Goal: Information Seeking & Learning: Learn about a topic

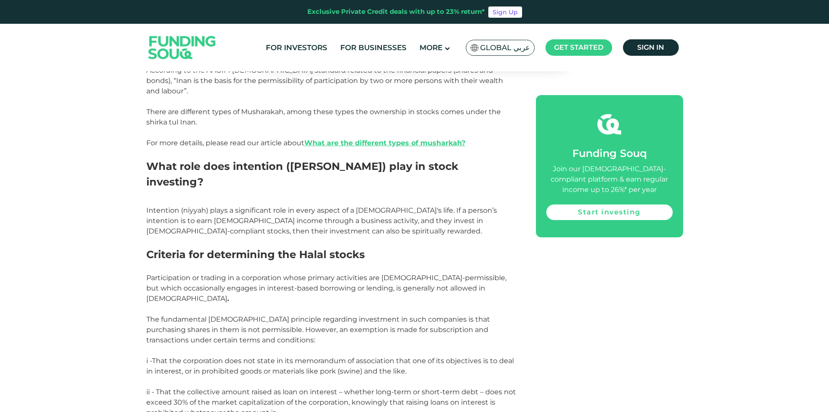
scroll to position [1082, 0]
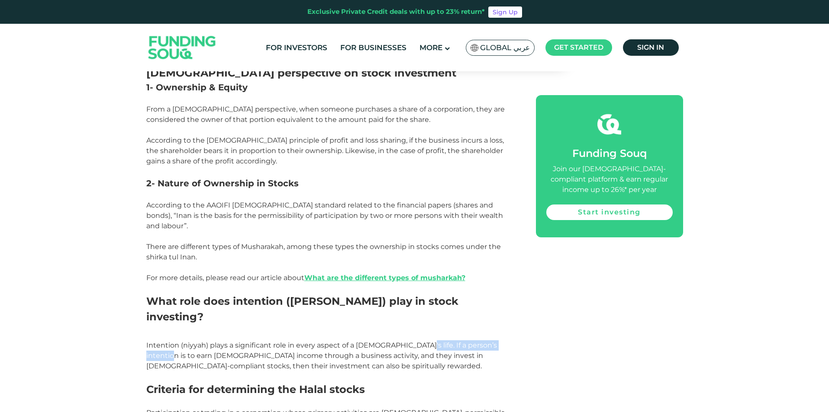
drag, startPoint x: 408, startPoint y: 262, endPoint x: 530, endPoint y: 262, distance: 122.9
click at [530, 262] on div "[DEMOGRAPHIC_DATA] finance has witnessed a rapid expansion in the last few deca…" at bounding box center [414, 357] width 537 height 1731
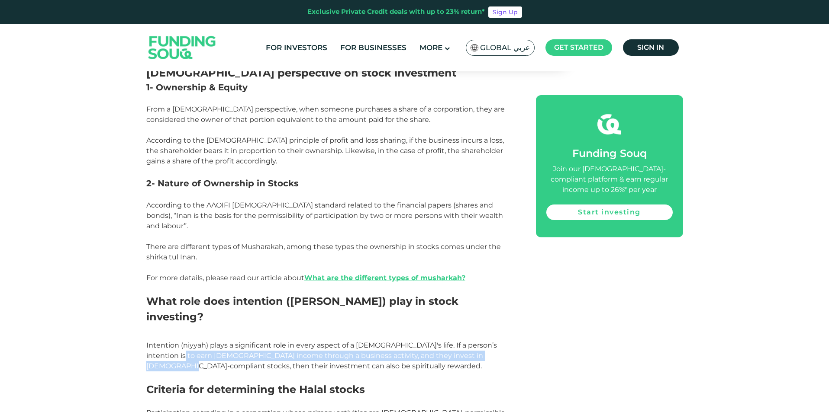
drag, startPoint x: 207, startPoint y: 268, endPoint x: 484, endPoint y: 273, distance: 277.4
click at [484, 341] on p "Intention (niyyah) plays a significant role in every aspect of a [DEMOGRAPHIC_D…" at bounding box center [331, 356] width 370 height 31
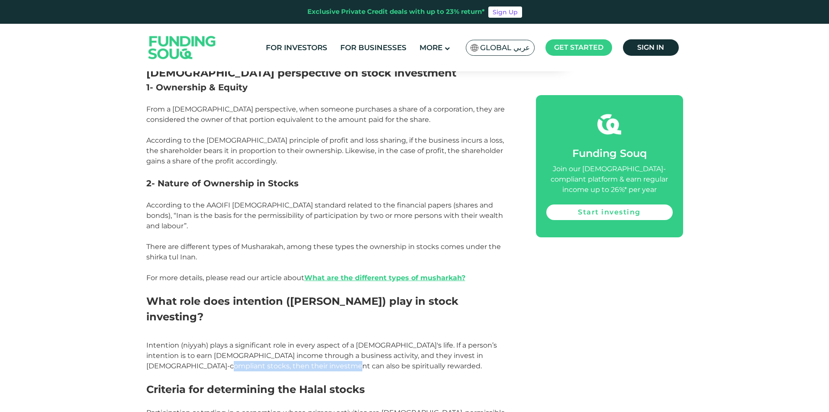
drag, startPoint x: 178, startPoint y: 283, endPoint x: 316, endPoint y: 280, distance: 138.1
click at [316, 341] on p "Intention (niyyah) plays a significant role in every aspect of a [DEMOGRAPHIC_D…" at bounding box center [331, 356] width 370 height 31
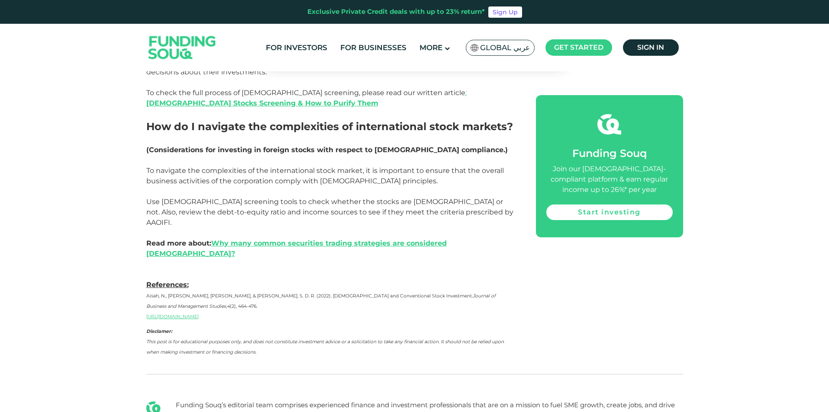
scroll to position [1861, 0]
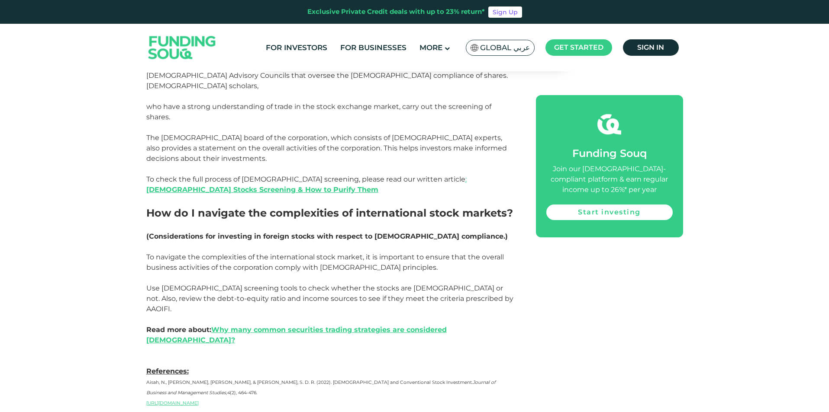
click at [284, 284] on span "Use [DEMOGRAPHIC_DATA] screening tools to check whether the stocks are [DEMOGRA…" at bounding box center [329, 298] width 367 height 29
drag, startPoint x: 166, startPoint y: 177, endPoint x: 250, endPoint y: 177, distance: 83.5
click at [250, 284] on span "Use [DEMOGRAPHIC_DATA] screening tools to check whether the stocks are [DEMOGRA…" at bounding box center [329, 298] width 367 height 29
drag, startPoint x: 160, startPoint y: 161, endPoint x: 244, endPoint y: 166, distance: 84.1
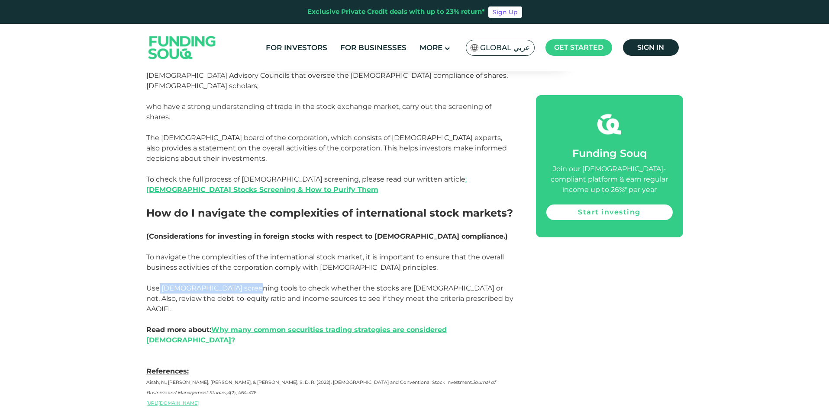
click at [244, 284] on span "Use [DEMOGRAPHIC_DATA] screening tools to check whether the stocks are [DEMOGRA…" at bounding box center [329, 298] width 367 height 29
copy span "[DEMOGRAPHIC_DATA] screening tools"
click at [245, 284] on span "Use [DEMOGRAPHIC_DATA] screening tools to check whether the stocks are [DEMOGRA…" at bounding box center [329, 298] width 367 height 29
